Goal: Transaction & Acquisition: Book appointment/travel/reservation

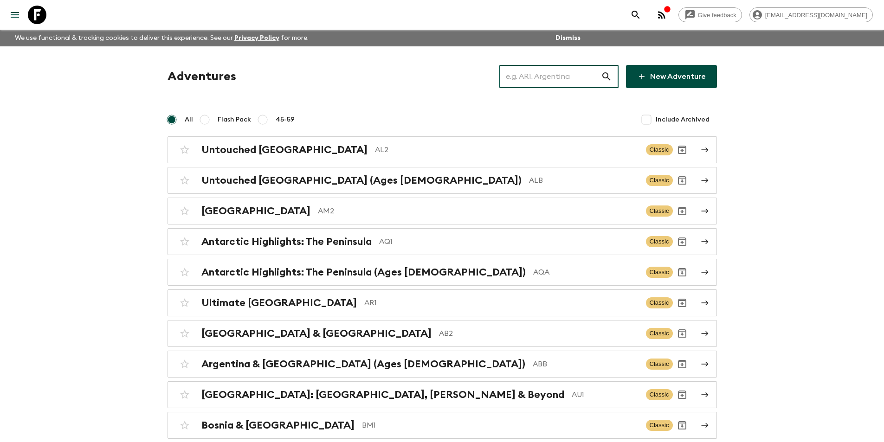
click at [556, 79] on input "text" at bounding box center [550, 77] width 102 height 26
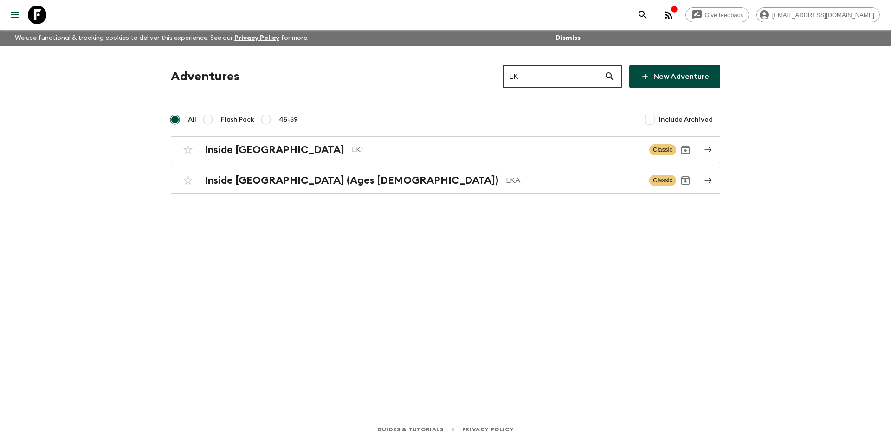
type input "LK"
click at [352, 152] on p "LK1" at bounding box center [497, 149] width 290 height 11
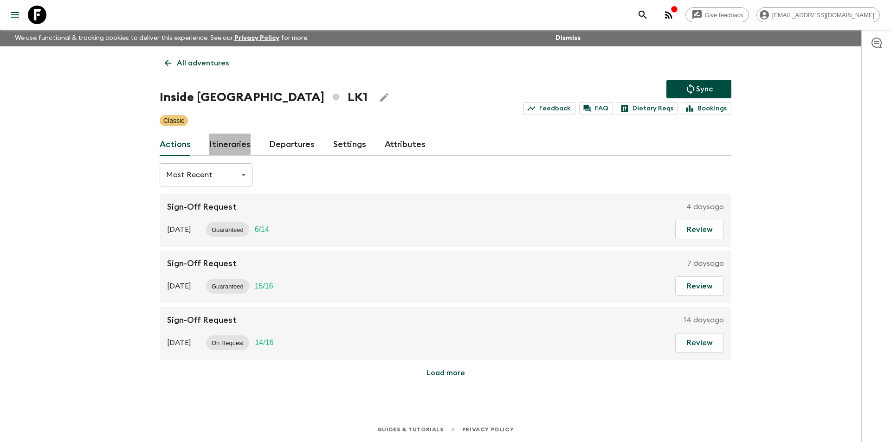
click at [222, 137] on link "Itineraries" at bounding box center [229, 145] width 41 height 22
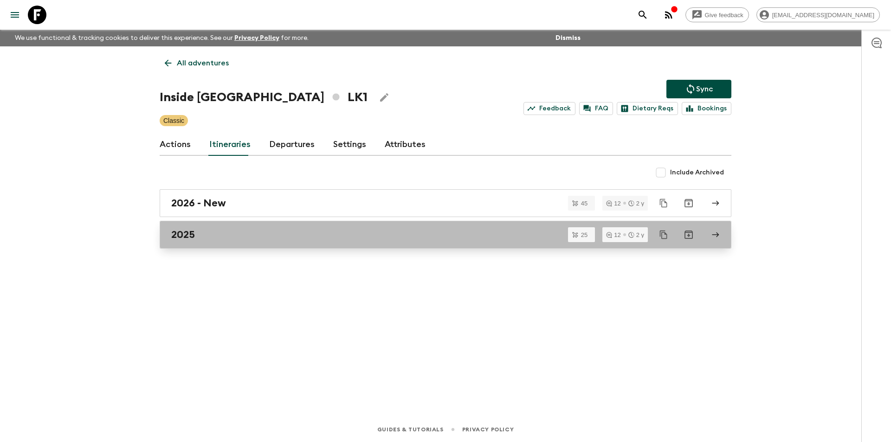
click at [246, 245] on link "2025" at bounding box center [445, 235] width 571 height 28
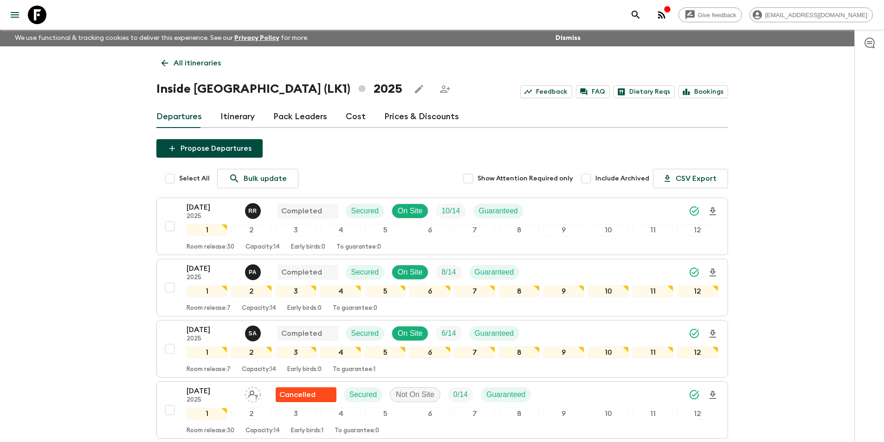
scroll to position [232, 0]
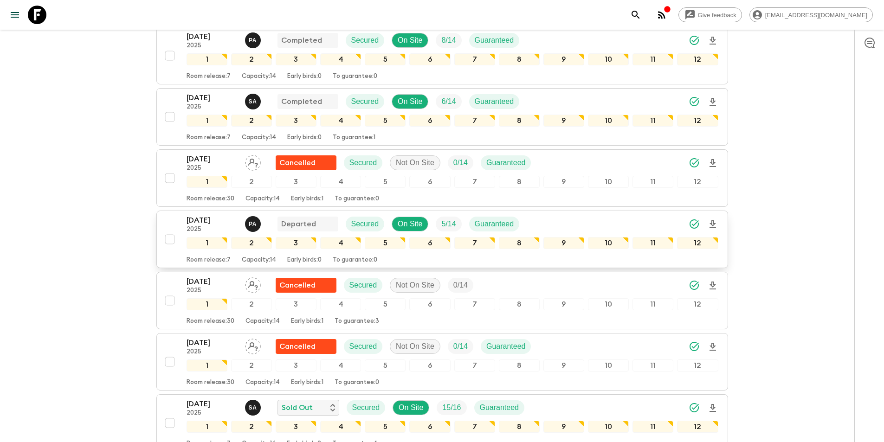
click at [199, 231] on p "2025" at bounding box center [211, 229] width 51 height 7
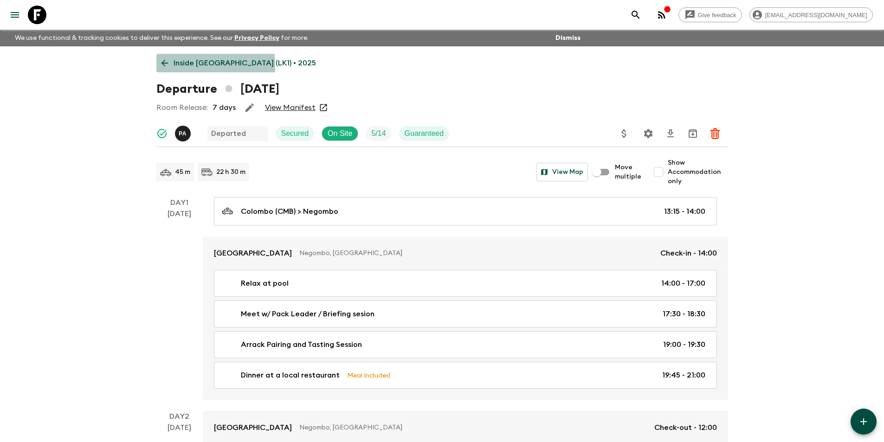
click at [160, 66] on icon at bounding box center [165, 63] width 10 height 10
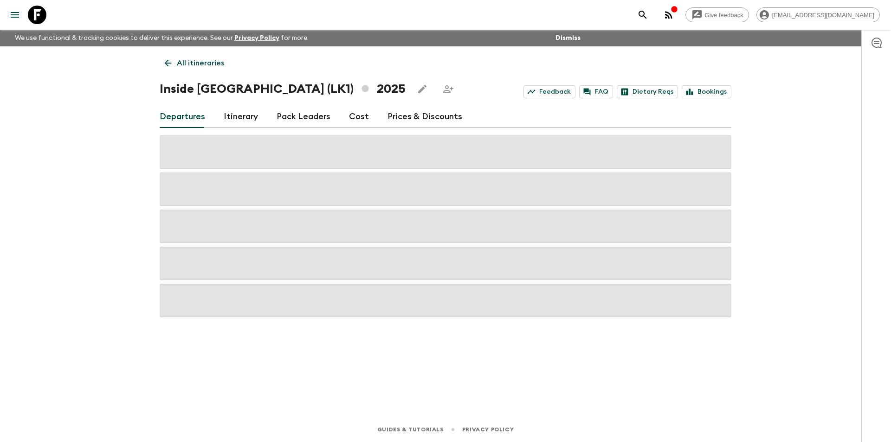
click at [362, 123] on link "Cost" at bounding box center [359, 117] width 20 height 22
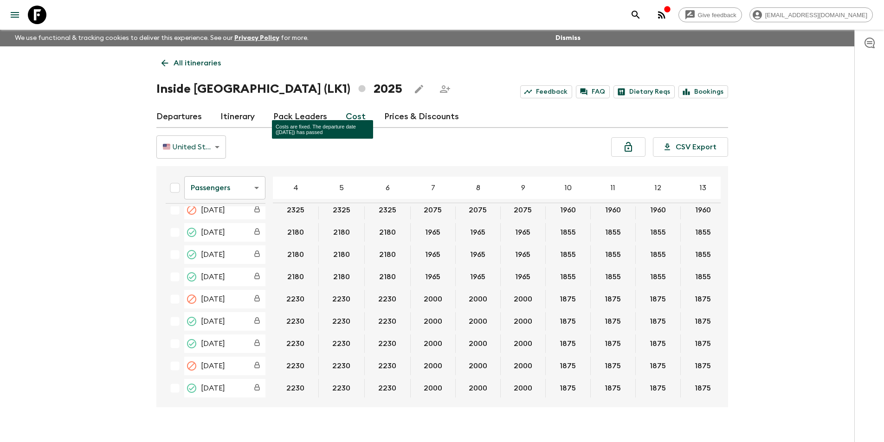
scroll to position [464, 0]
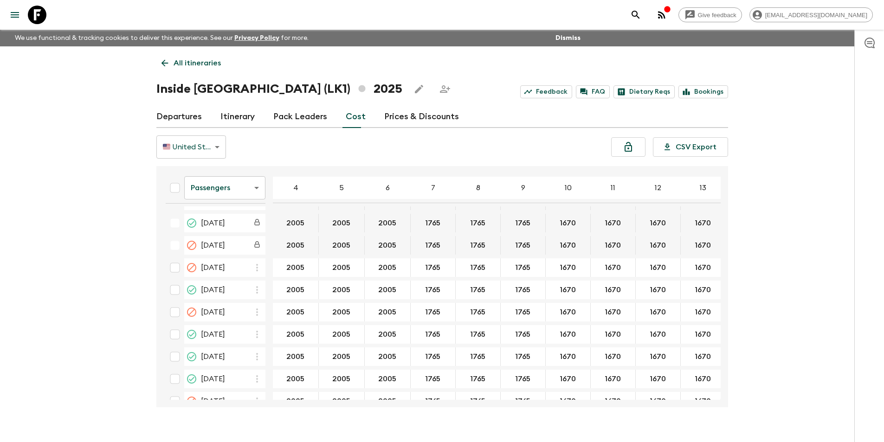
click at [242, 118] on link "Itinerary" at bounding box center [237, 117] width 34 height 22
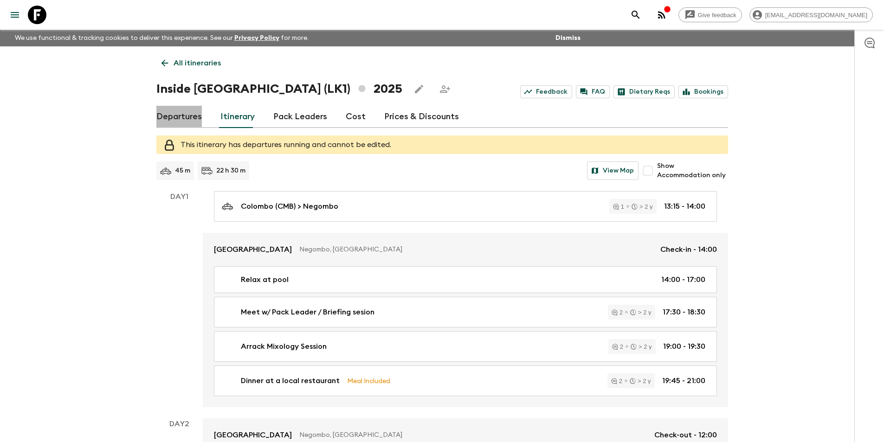
click at [196, 116] on link "Departures" at bounding box center [178, 117] width 45 height 22
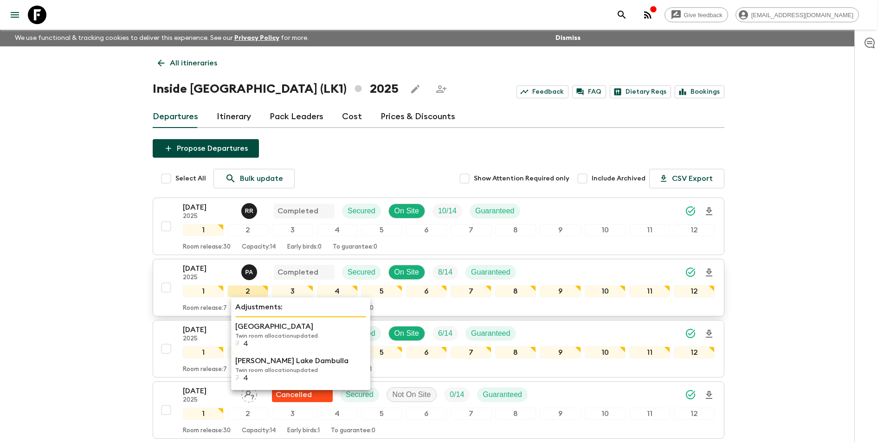
scroll to position [232, 0]
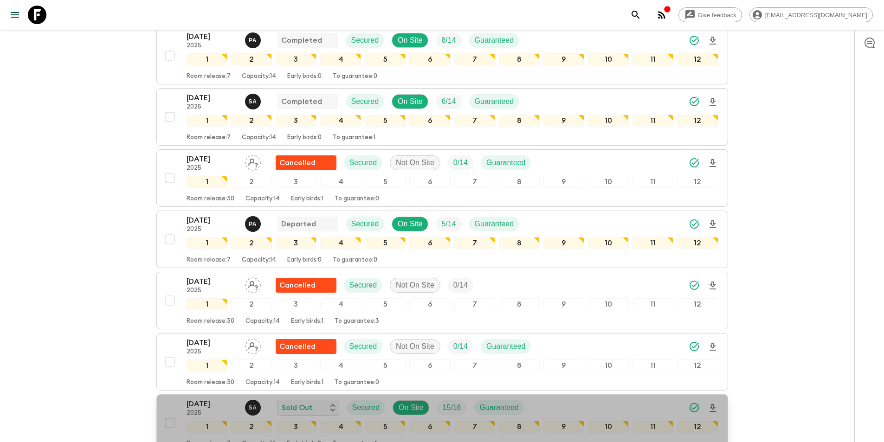
click at [194, 407] on p "[DATE]" at bounding box center [211, 403] width 51 height 11
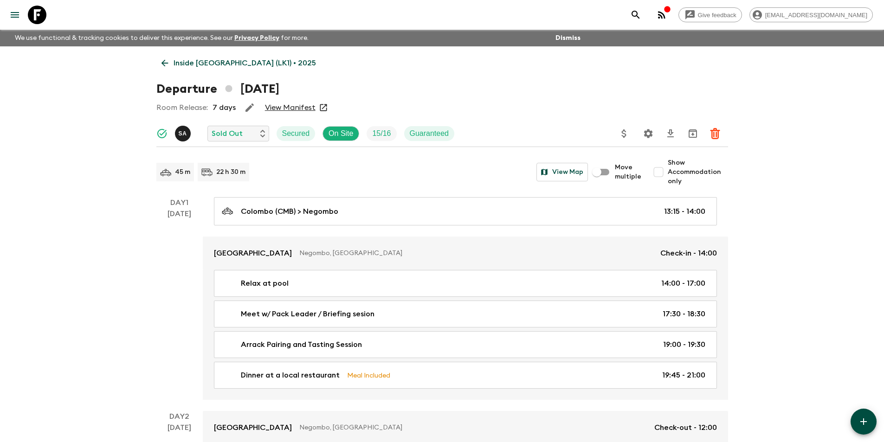
click at [164, 67] on icon at bounding box center [165, 63] width 10 height 10
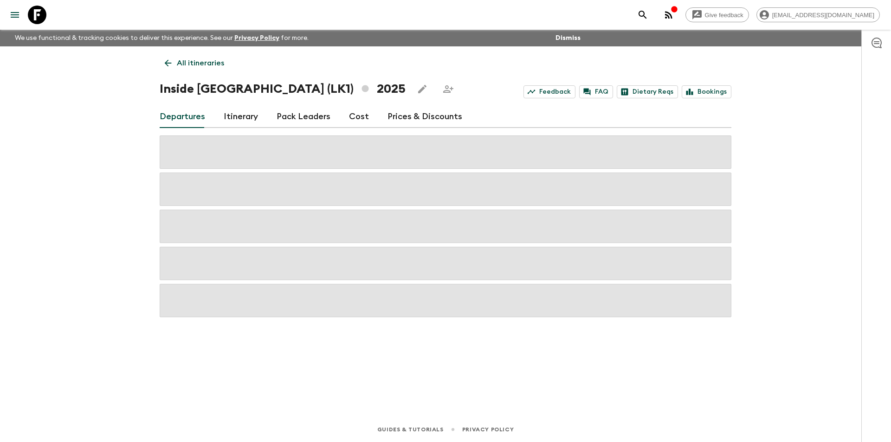
click at [365, 121] on div "Departures Itinerary Pack Leaders Cost Prices & Discounts" at bounding box center [445, 117] width 571 height 22
click at [358, 122] on link "Cost" at bounding box center [359, 117] width 20 height 22
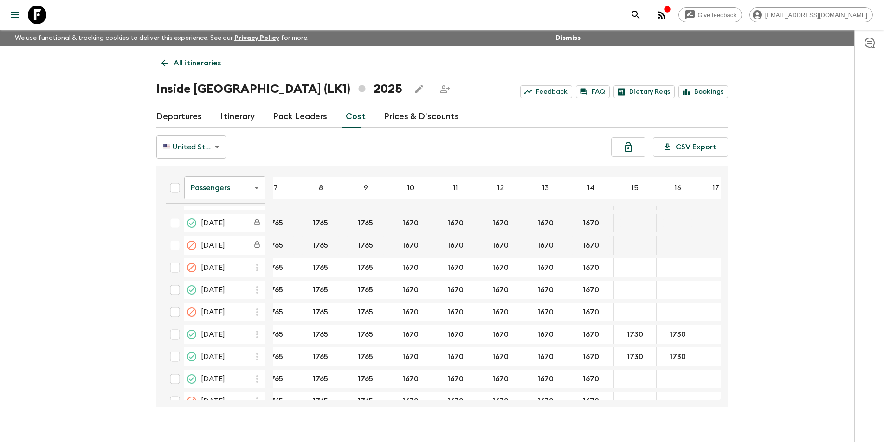
scroll to position [464, 172]
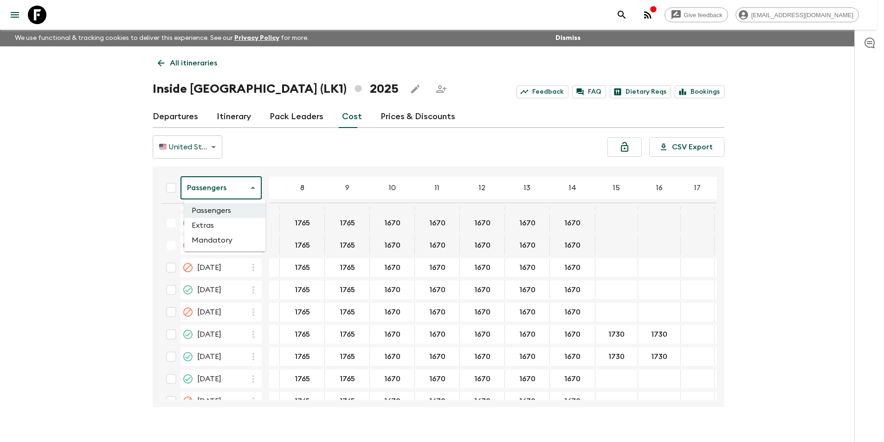
click at [228, 187] on body "Give feedback [EMAIL_ADDRESS][DOMAIN_NAME] We use functional & tracking cookies…" at bounding box center [442, 229] width 884 height 458
click at [219, 226] on li "Extras" at bounding box center [224, 225] width 81 height 15
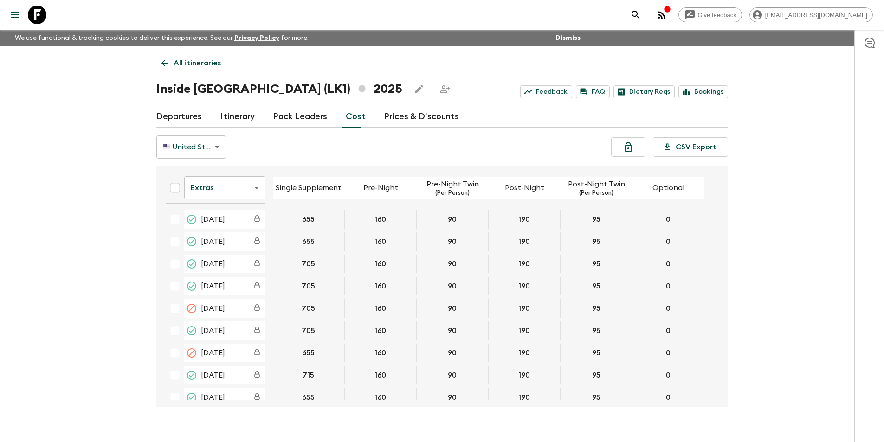
scroll to position [464, 0]
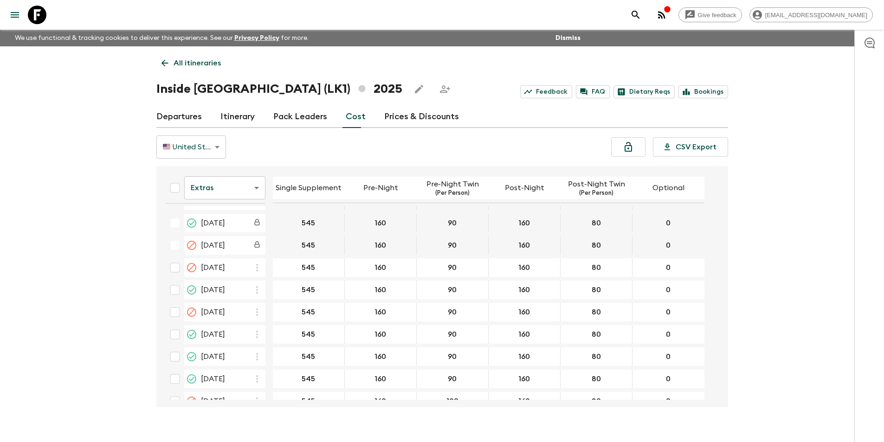
click at [217, 189] on body "Give feedback [EMAIL_ADDRESS][DOMAIN_NAME] We use functional & tracking cookies…" at bounding box center [442, 229] width 884 height 458
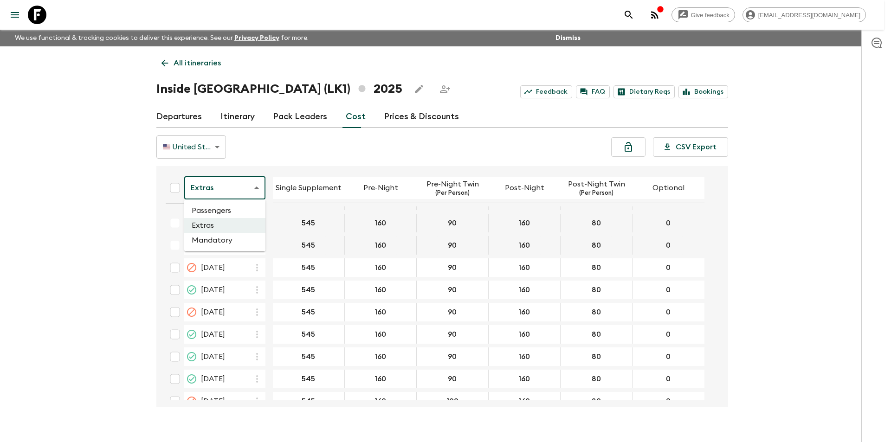
click at [219, 239] on li "Mandatory" at bounding box center [224, 240] width 81 height 15
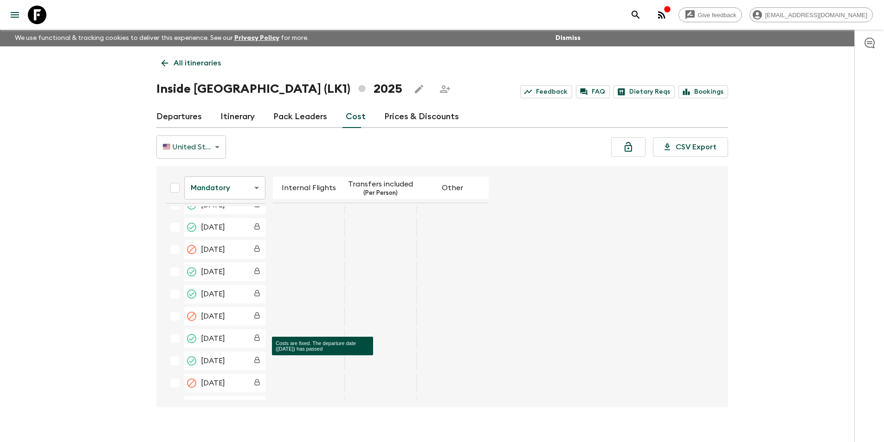
scroll to position [513, 0]
